Goal: Transaction & Acquisition: Purchase product/service

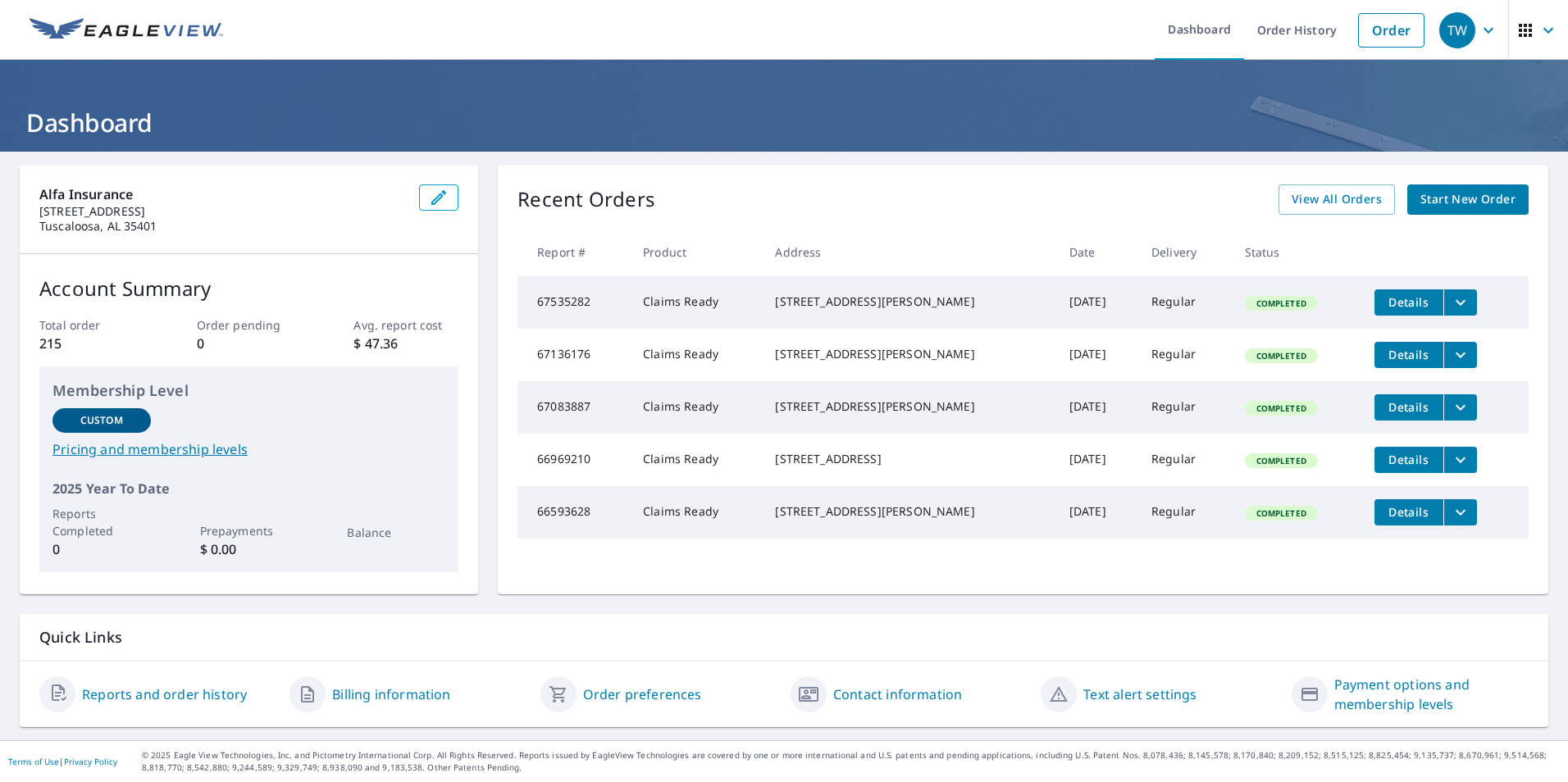
click at [1436, 204] on span "Start New Order" at bounding box center [1467, 200] width 95 height 21
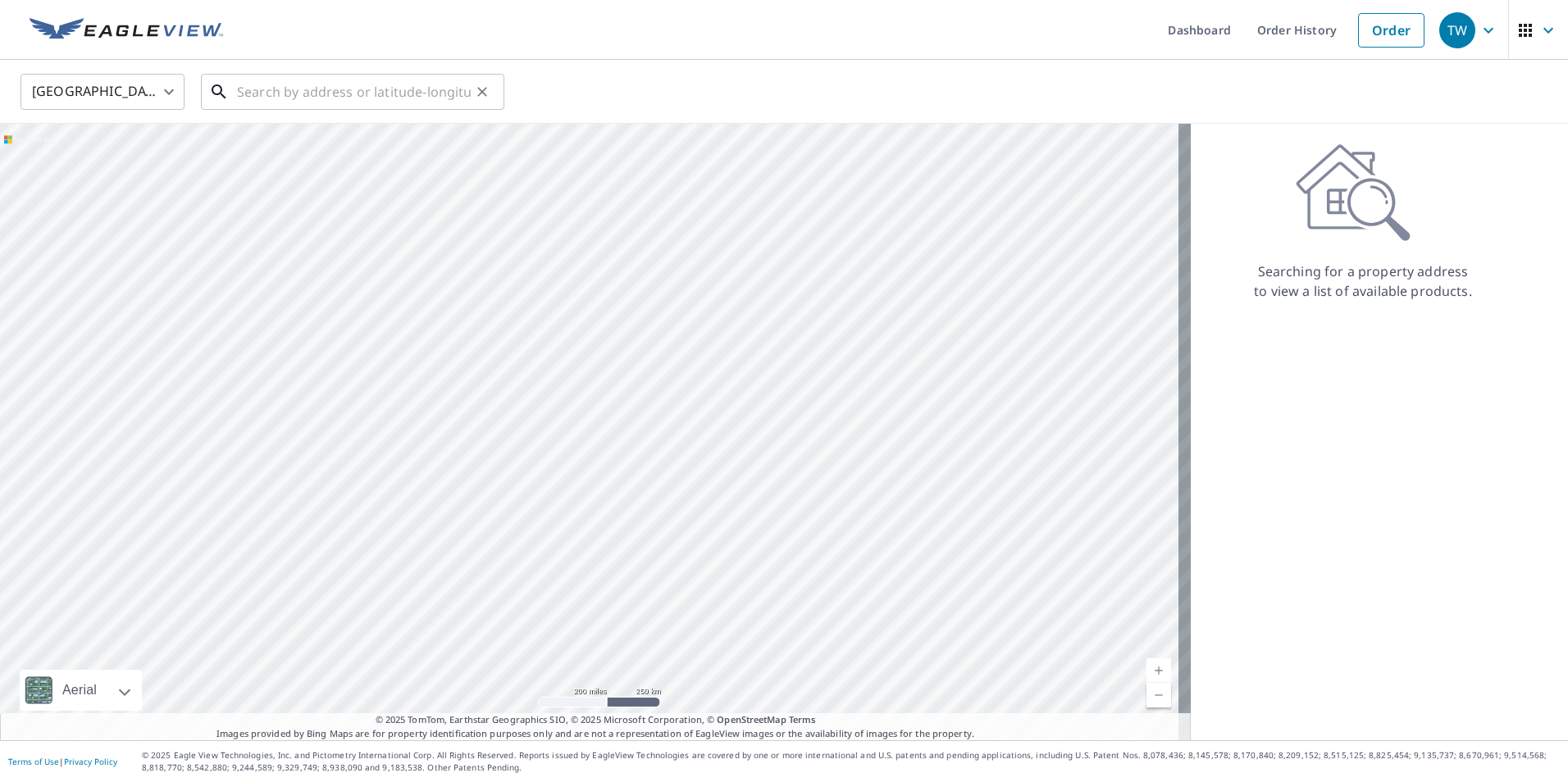
click at [459, 103] on input "text" at bounding box center [354, 92] width 233 height 45
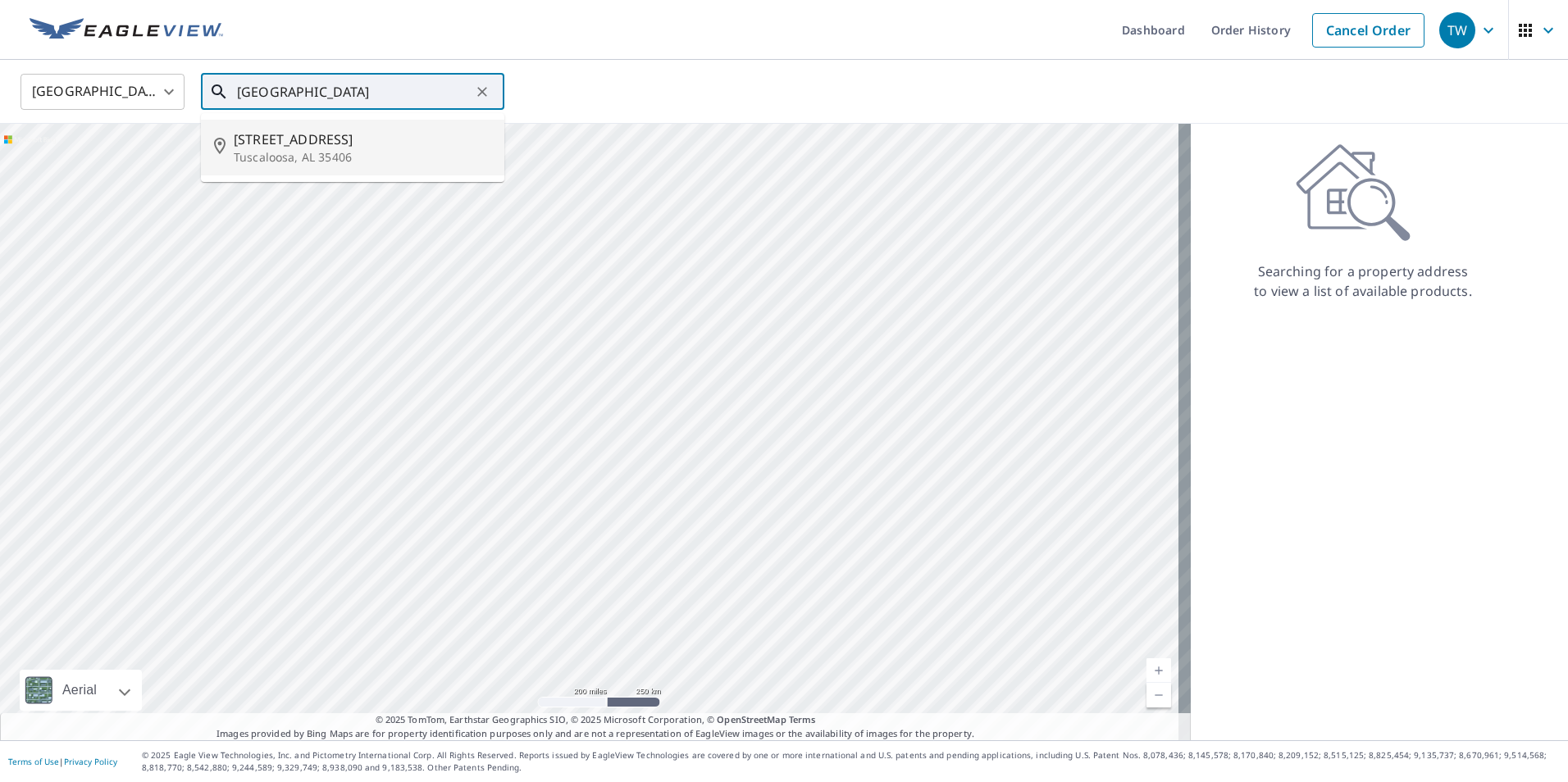
click at [401, 138] on span "[STREET_ADDRESS]" at bounding box center [362, 139] width 257 height 20
type input "[STREET_ADDRESS][PERSON_NAME]"
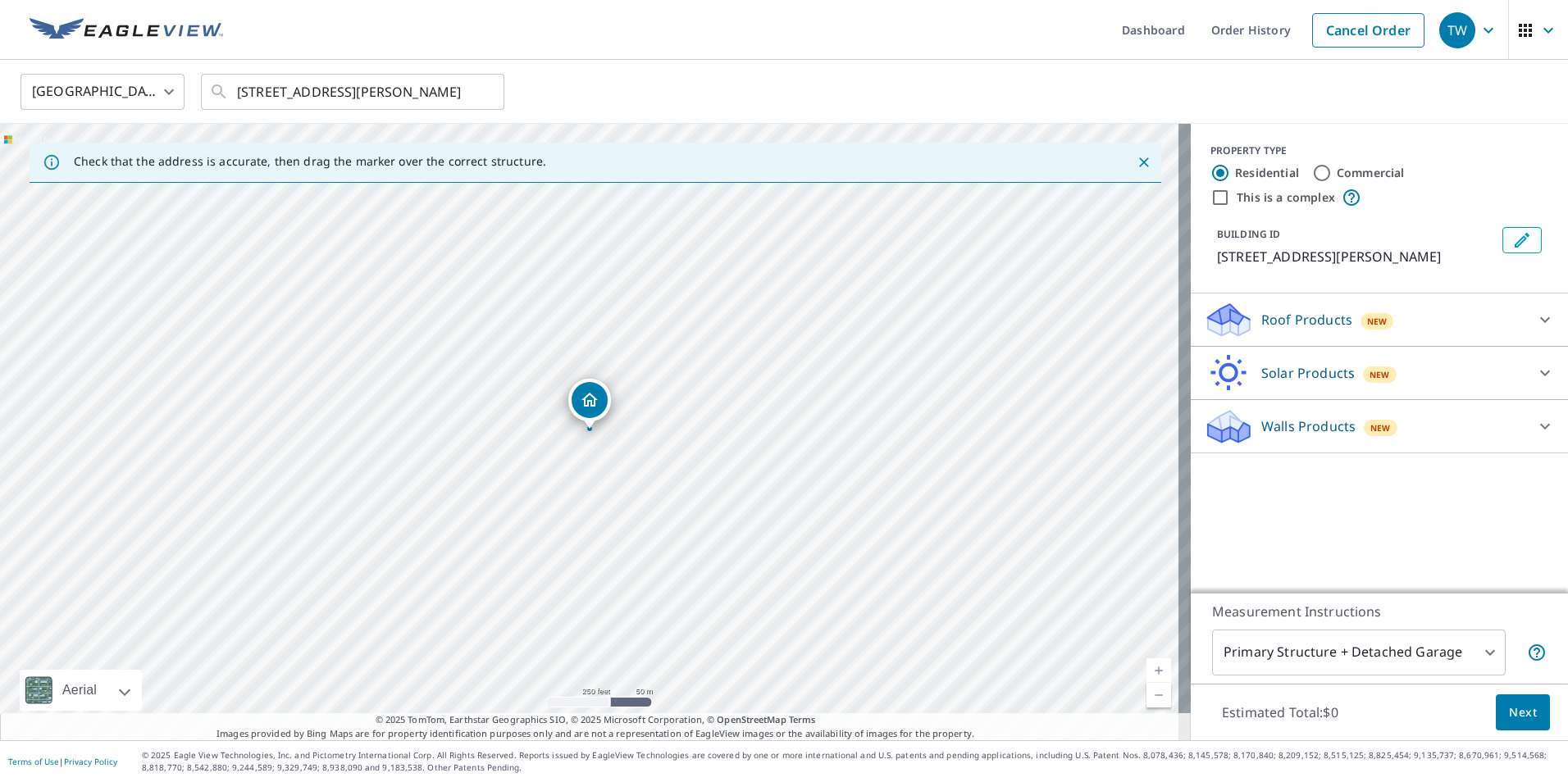
click at [1276, 329] on p "Roof Products" at bounding box center [1307, 319] width 91 height 20
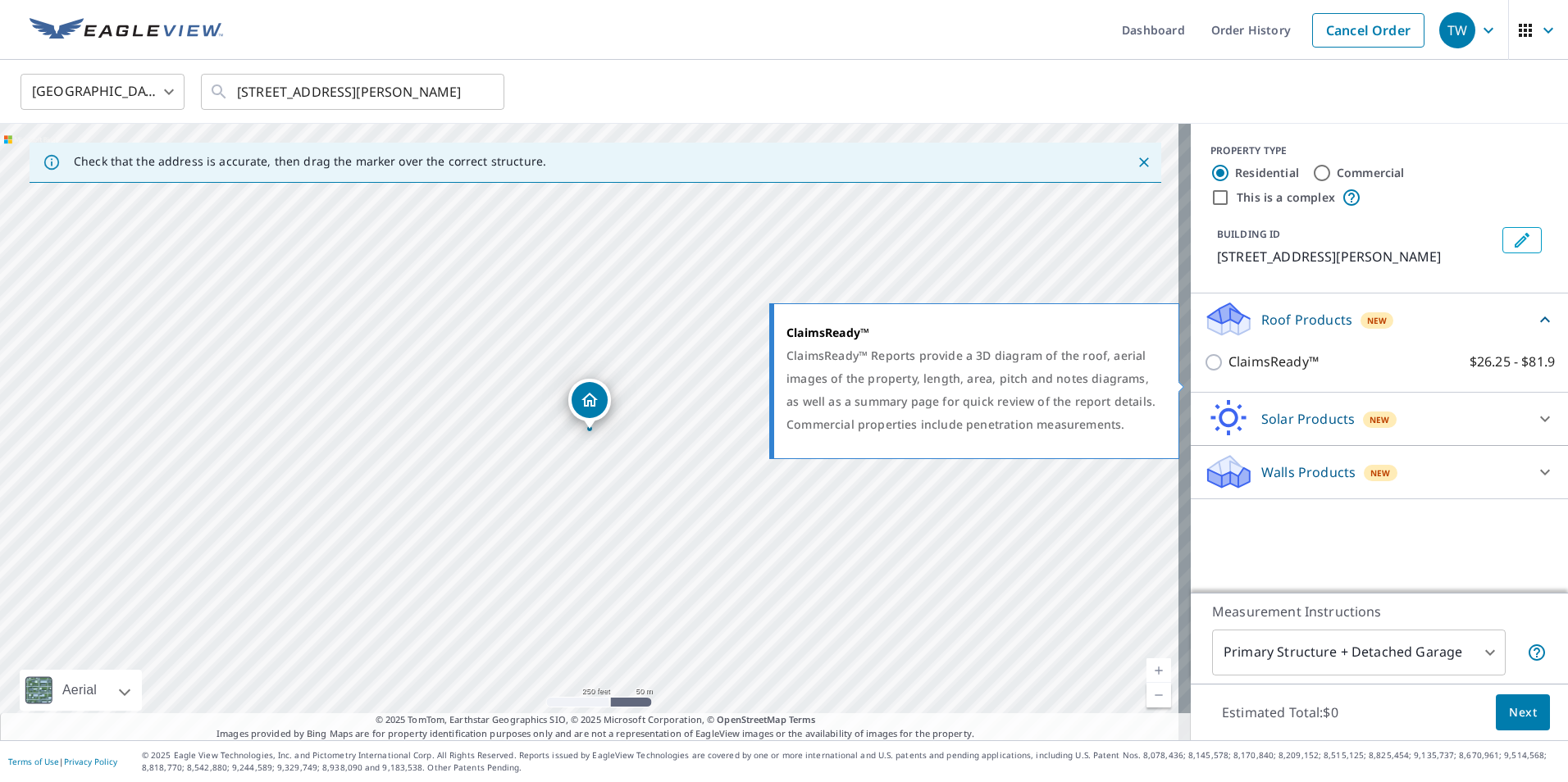
click at [1203, 373] on input "ClaimsReady™ $26.25 - $81.9" at bounding box center [1215, 363] width 25 height 20
checkbox input "true"
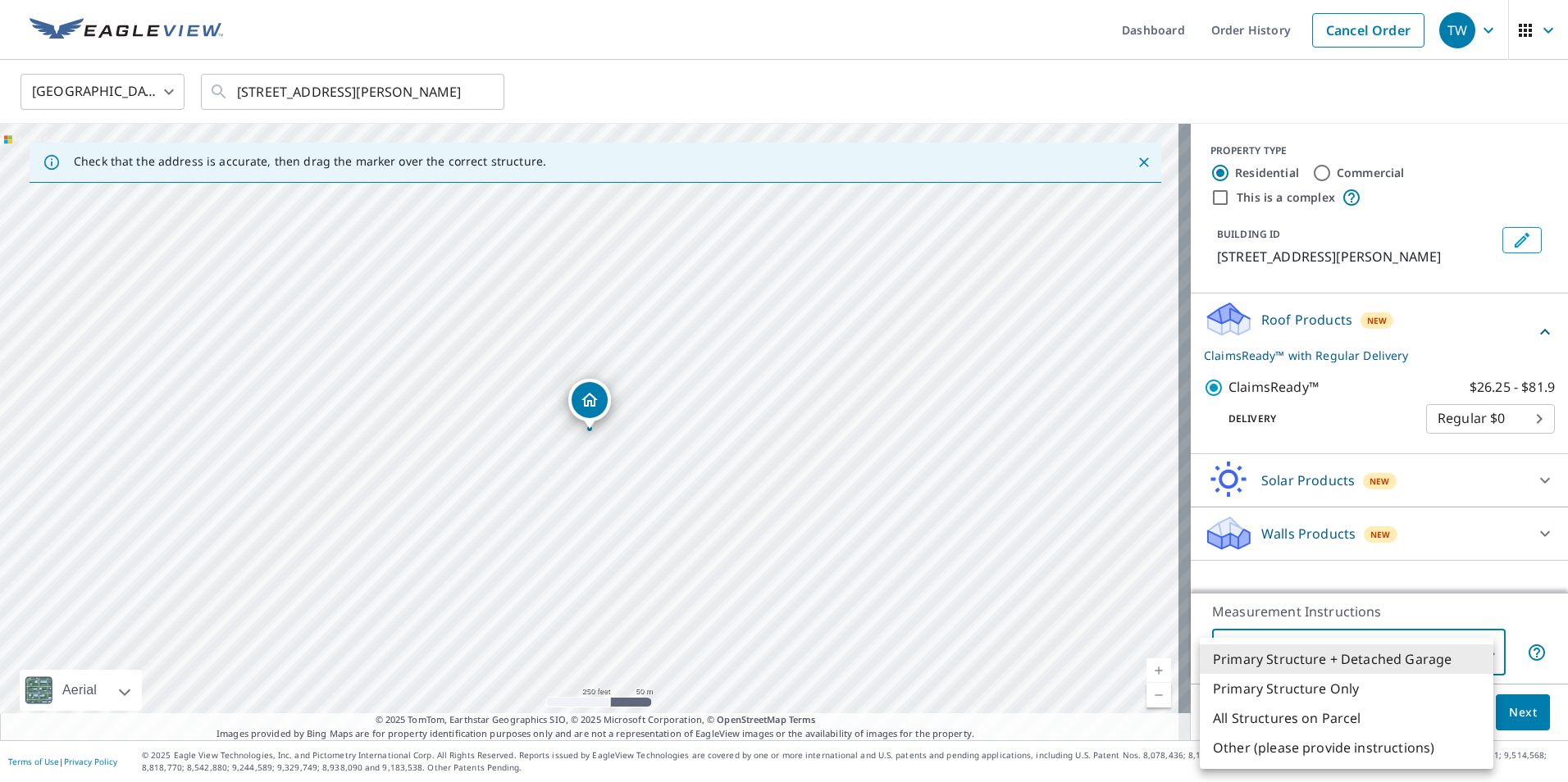
click at [1352, 651] on body "TW TW Dashboard Order History Cancel Order TW [GEOGRAPHIC_DATA] [GEOGRAPHIC_DAT…" at bounding box center [784, 391] width 1568 height 782
click at [1307, 684] on li "Primary Structure Only" at bounding box center [1346, 689] width 294 height 30
type input "2"
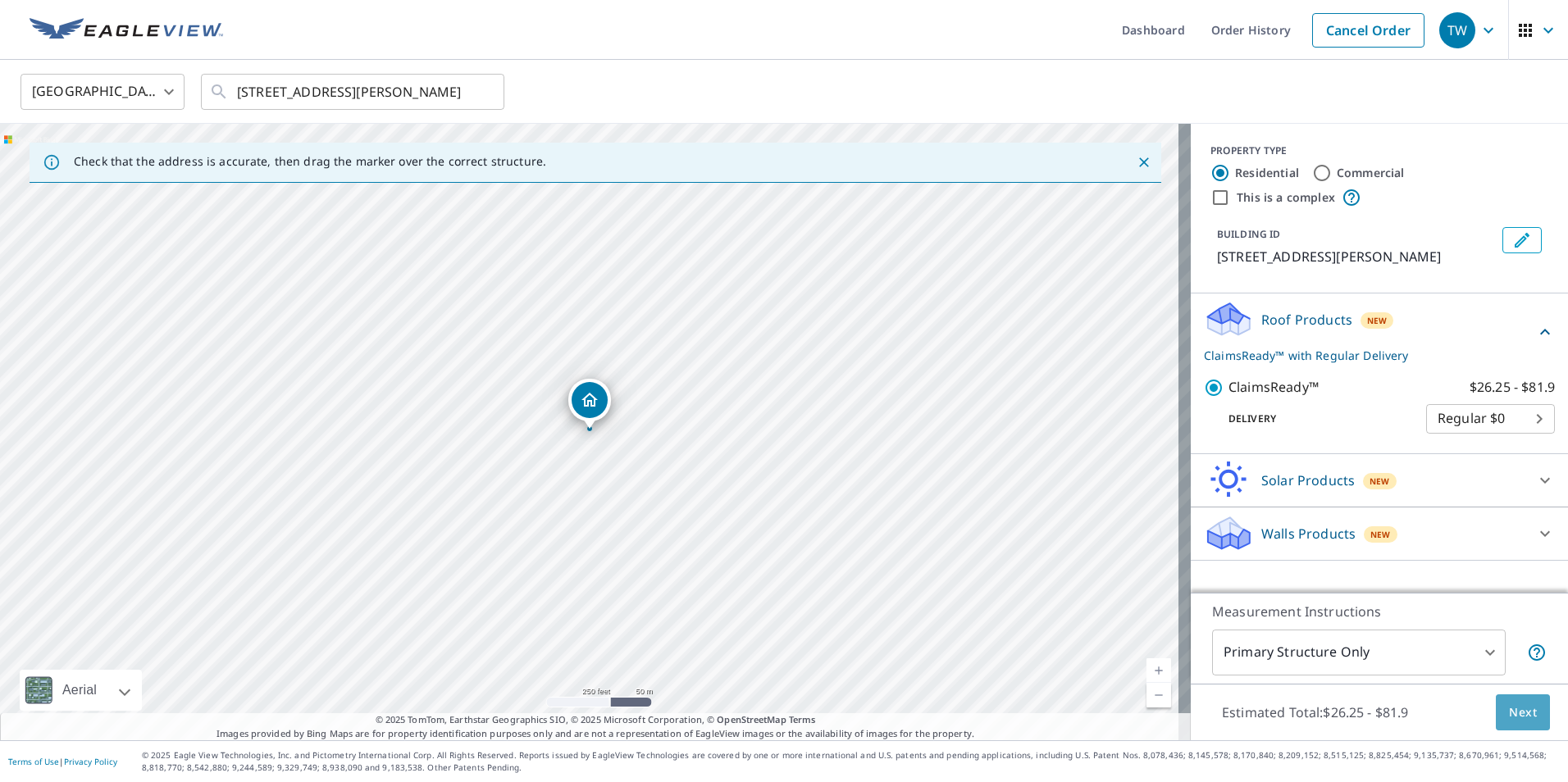
click at [1520, 711] on span "Next" at bounding box center [1523, 713] width 28 height 21
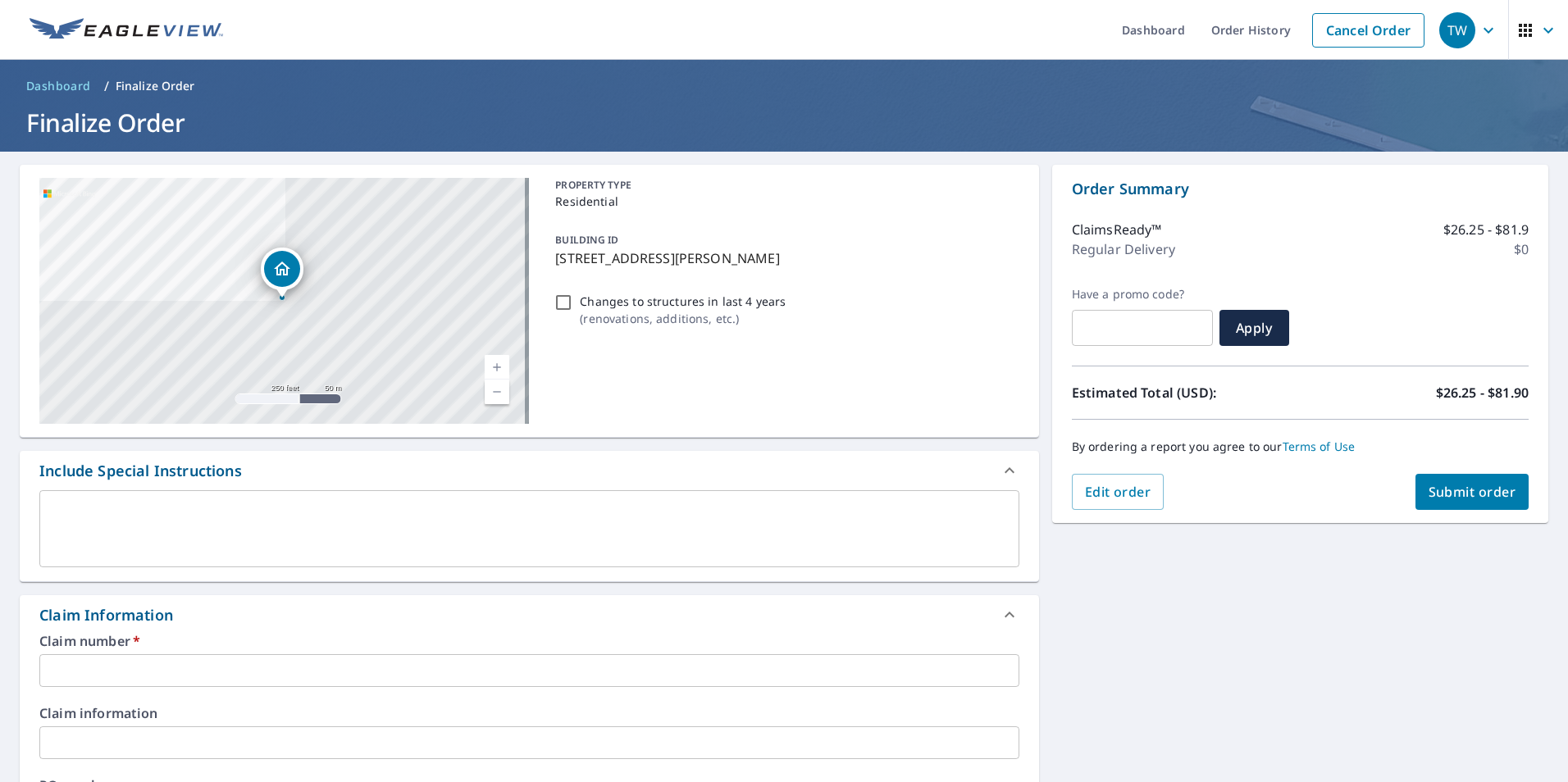
click at [566, 661] on input "text" at bounding box center [529, 670] width 980 height 33
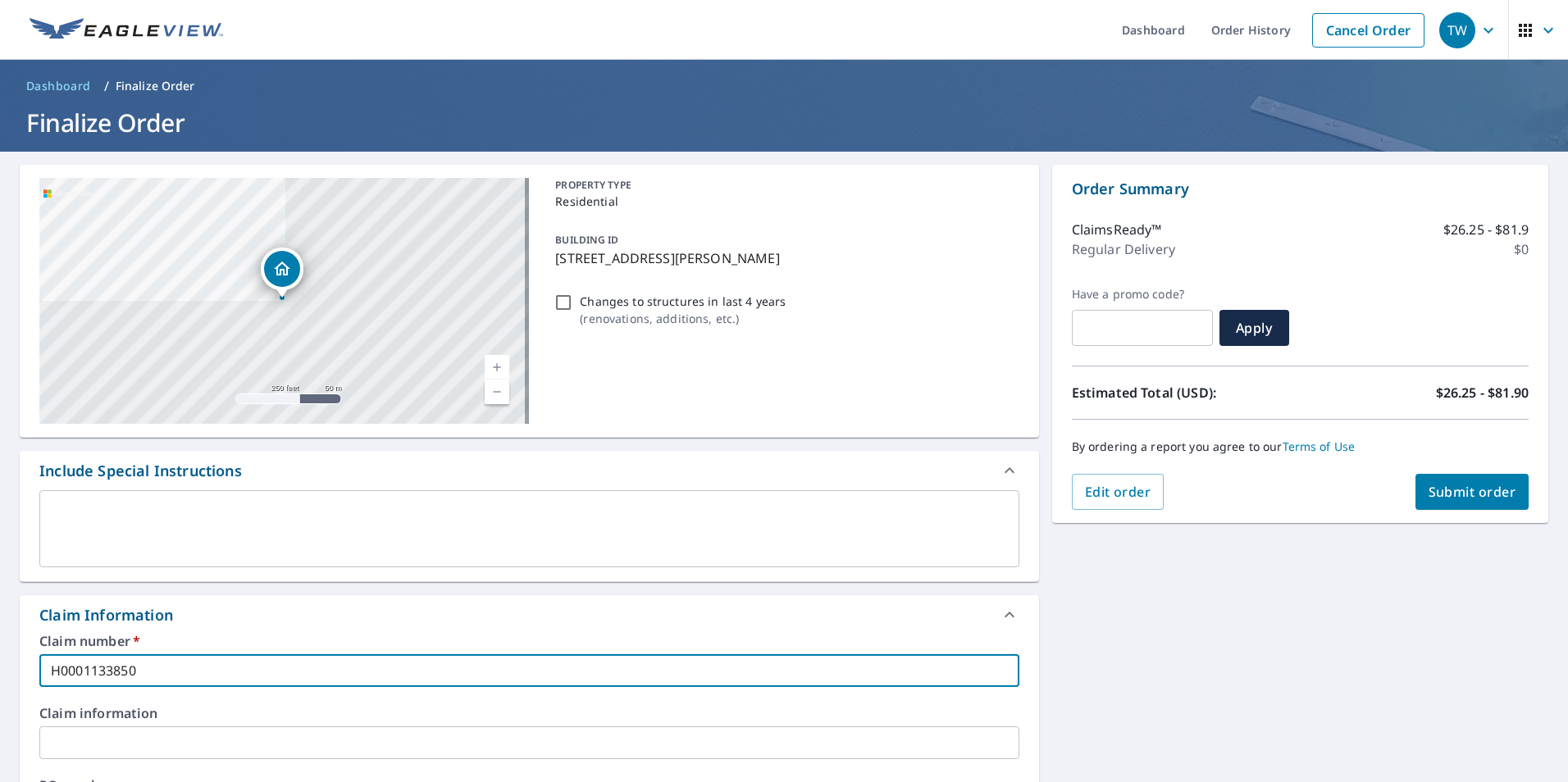
type input "H0001133850"
click at [1457, 499] on span "Submit order" at bounding box center [1472, 491] width 88 height 18
